Goal: Find specific page/section: Find specific page/section

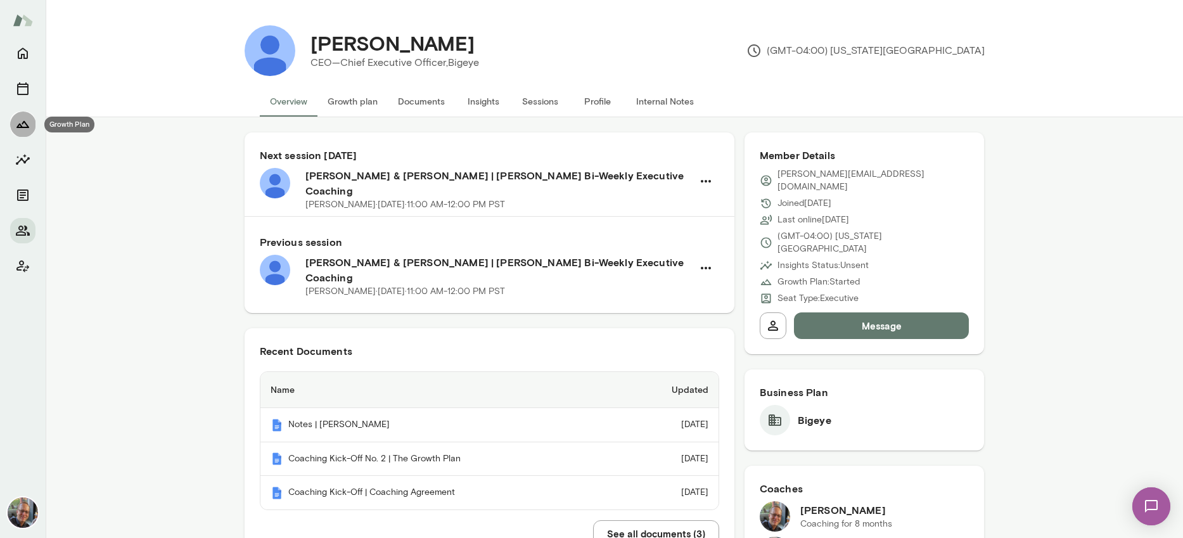
click at [24, 128] on icon "Growth Plan" at bounding box center [22, 124] width 15 height 15
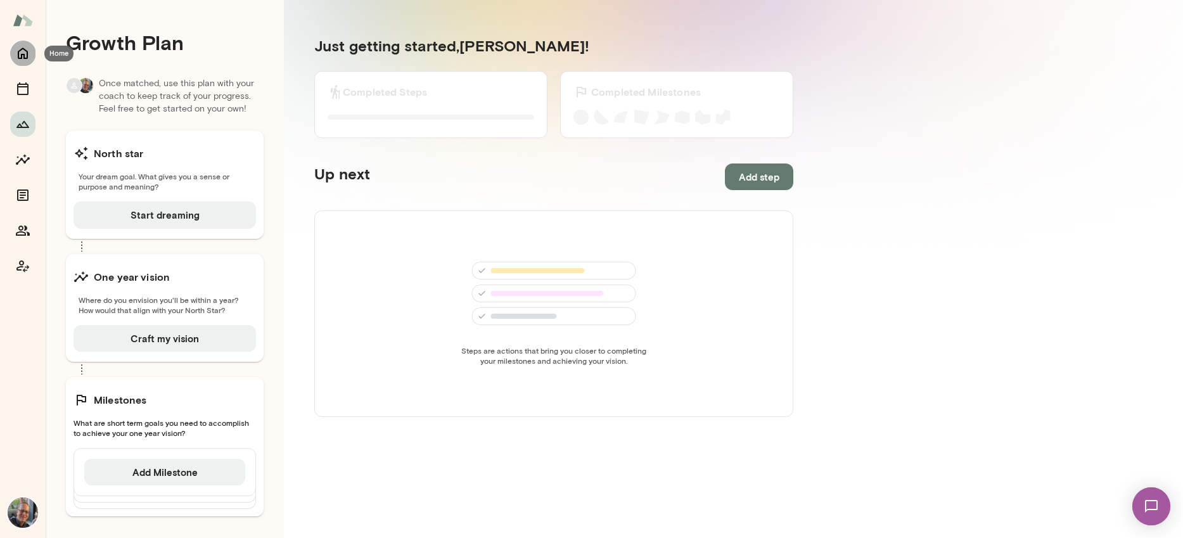
click at [25, 59] on icon "Home" at bounding box center [22, 53] width 15 height 15
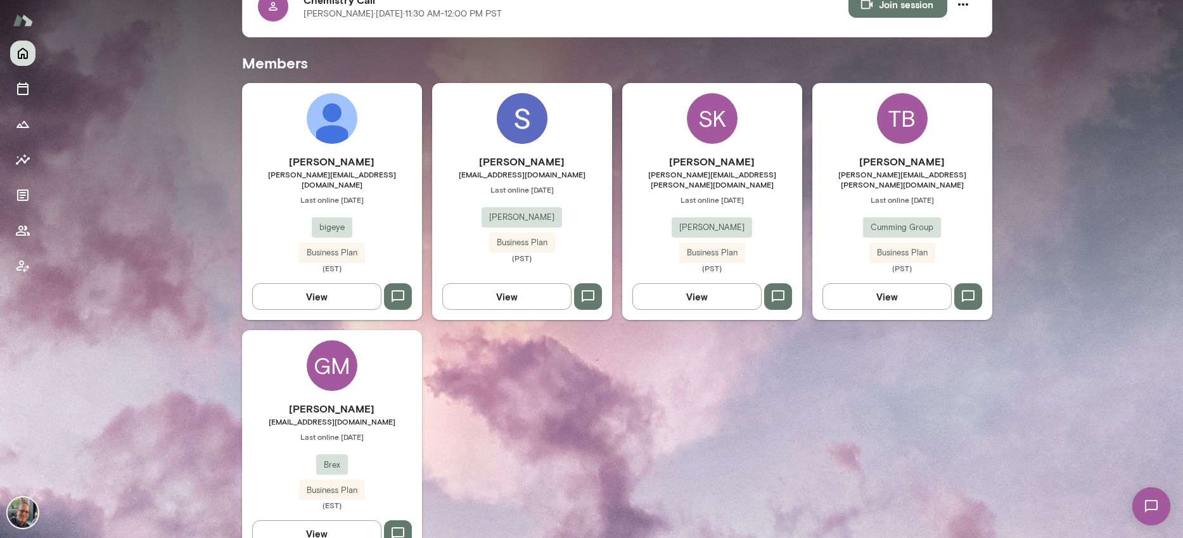
scroll to position [327, 0]
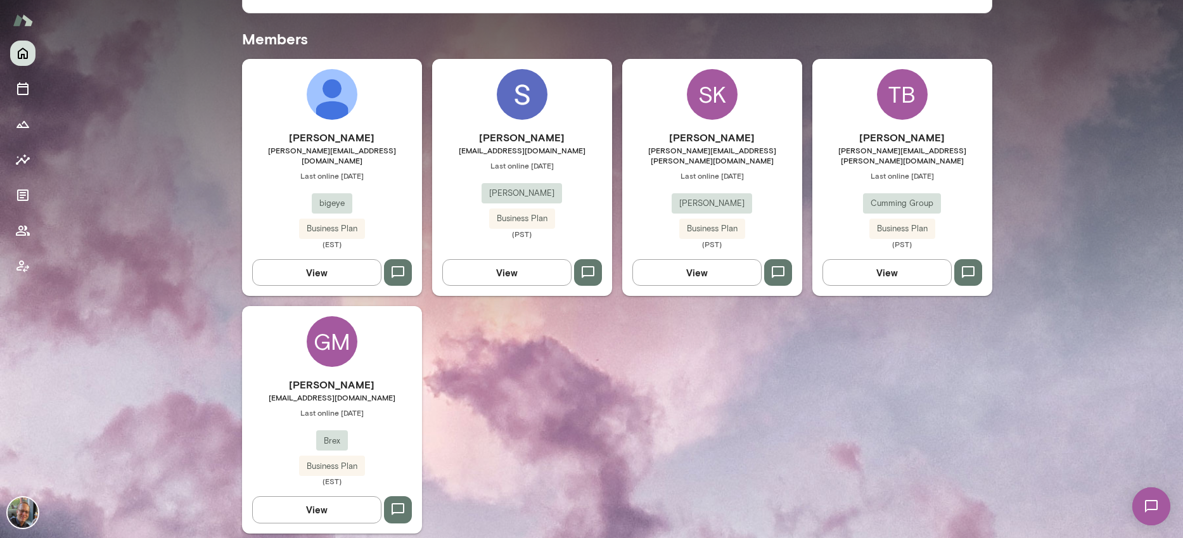
click at [326, 358] on div "GM [PERSON_NAME] [EMAIL_ADDRESS][DOMAIN_NAME] Last online [DATE] Brex Business …" at bounding box center [332, 419] width 180 height 227
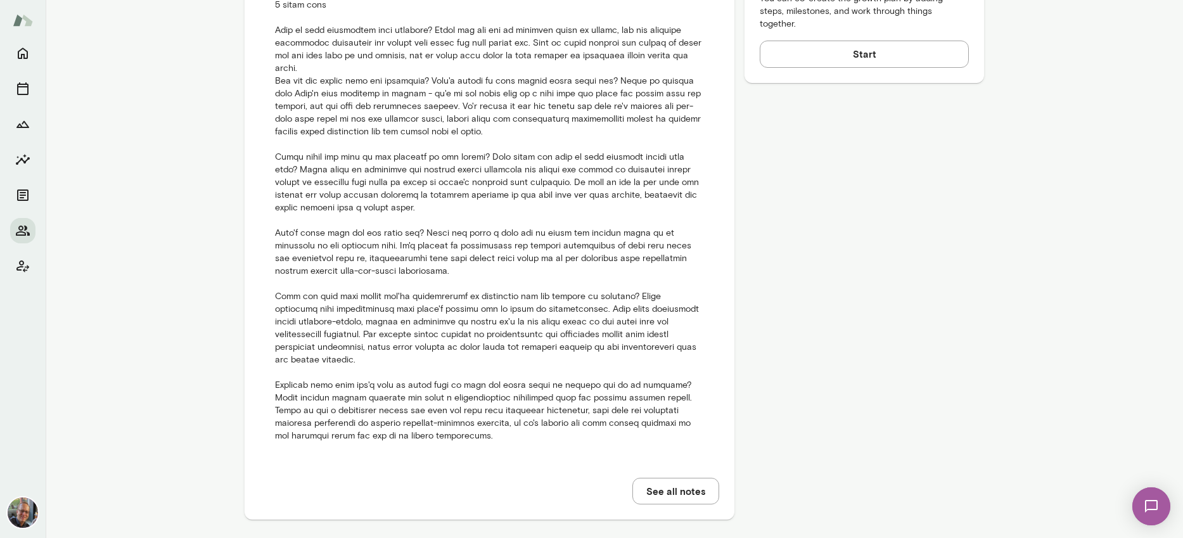
scroll to position [691, 0]
